Goal: Task Accomplishment & Management: Use online tool/utility

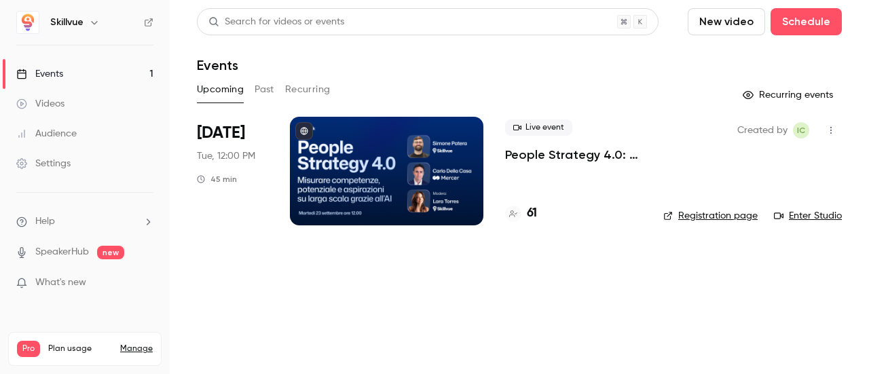
click at [401, 182] on div at bounding box center [387, 171] width 194 height 109
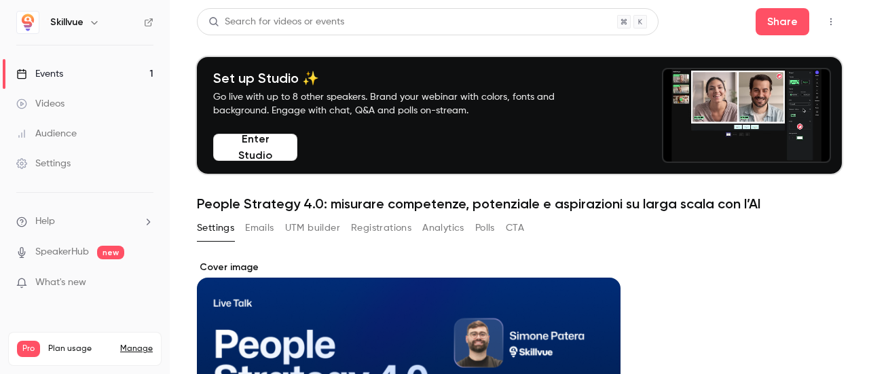
click at [298, 224] on button "UTM builder" at bounding box center [312, 228] width 55 height 22
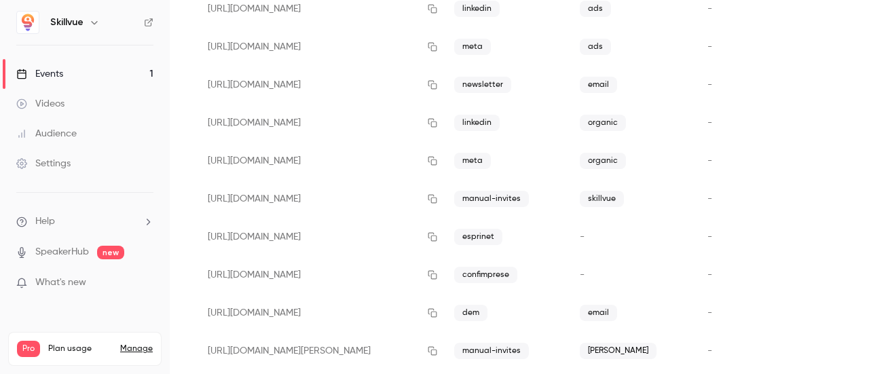
scroll to position [349, 0]
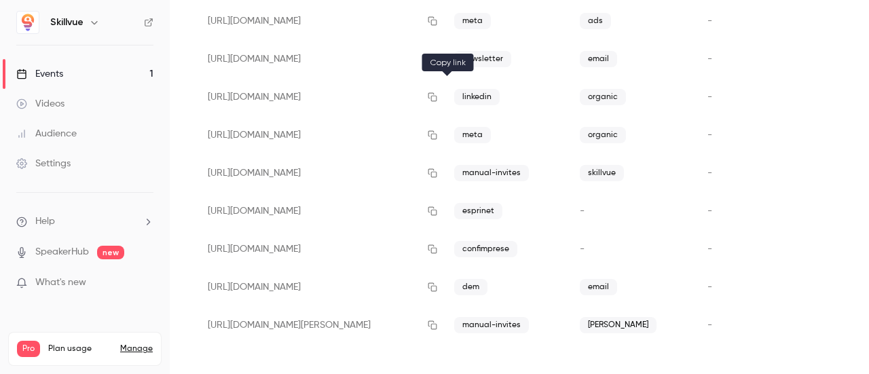
click at [437, 96] on icon "button" at bounding box center [433, 97] width 9 height 9
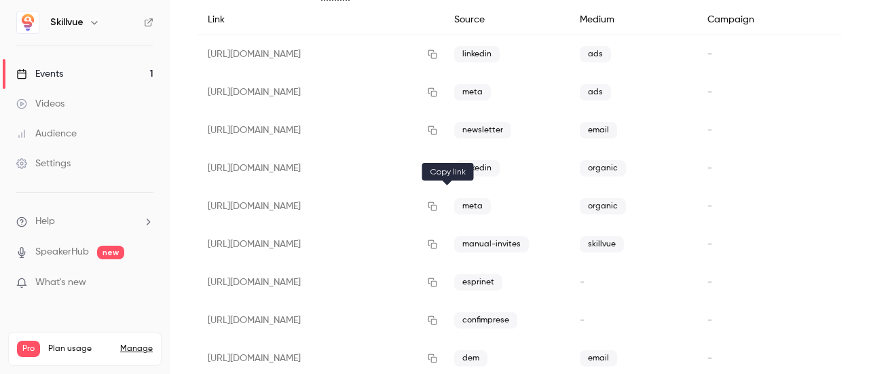
click at [438, 204] on icon "button" at bounding box center [432, 207] width 11 height 10
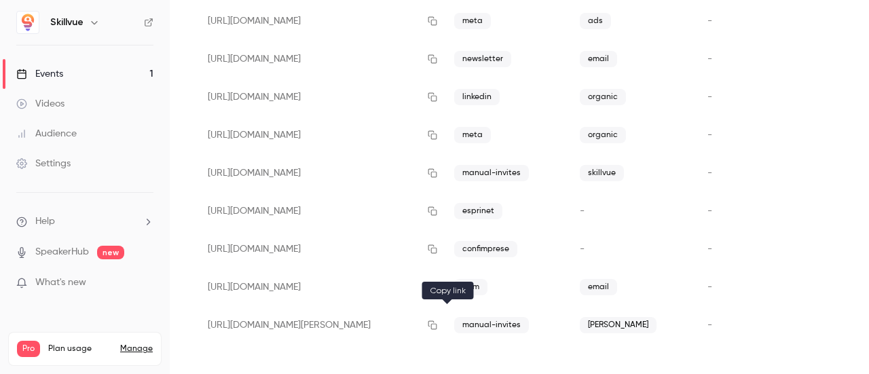
click at [438, 325] on icon "button" at bounding box center [432, 326] width 11 height 10
click at [437, 327] on icon "button" at bounding box center [433, 325] width 9 height 9
click at [438, 169] on icon "button" at bounding box center [432, 173] width 11 height 10
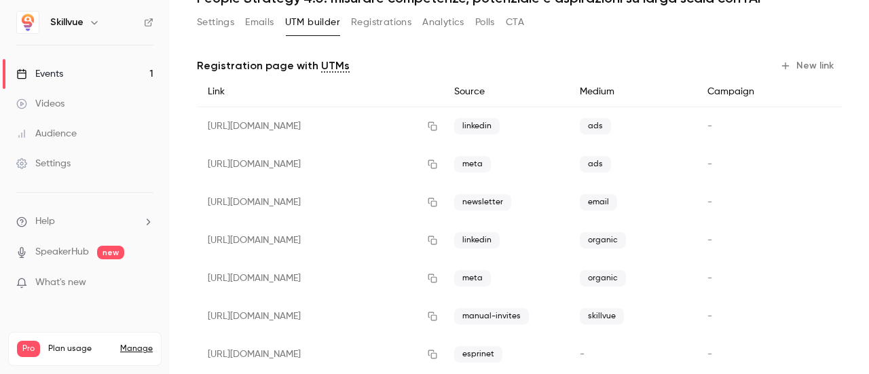
scroll to position [109, 0]
